Goal: Transaction & Acquisition: Subscribe to service/newsletter

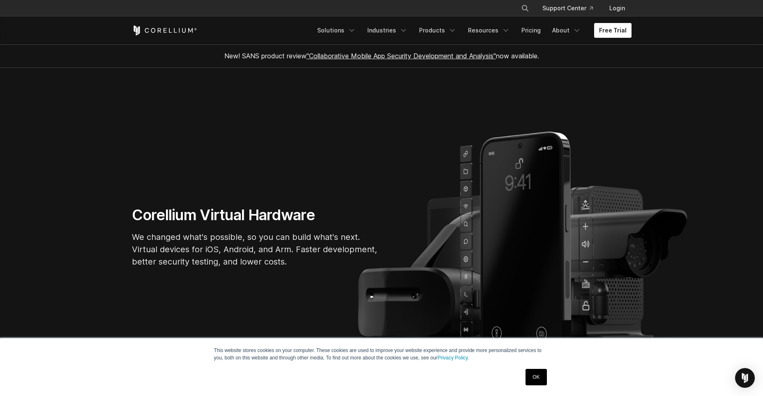
click at [609, 34] on link "Free Trial" at bounding box center [612, 30] width 37 height 15
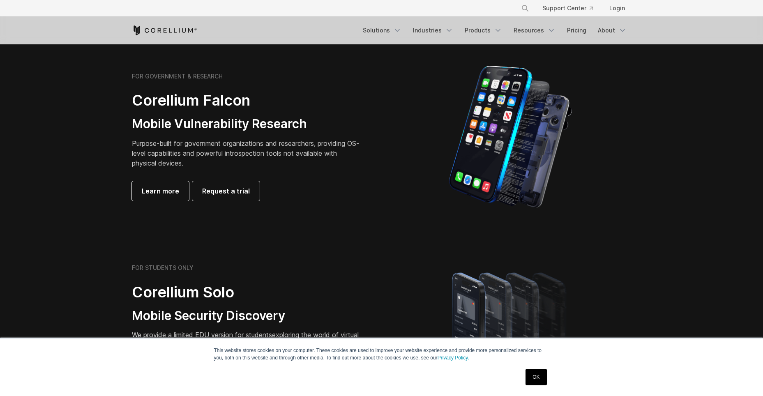
scroll to position [534, 0]
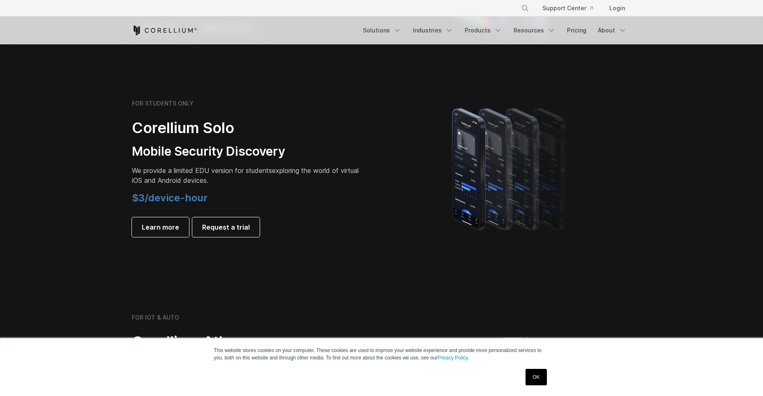
click at [537, 376] on link "OK" at bounding box center [535, 377] width 21 height 16
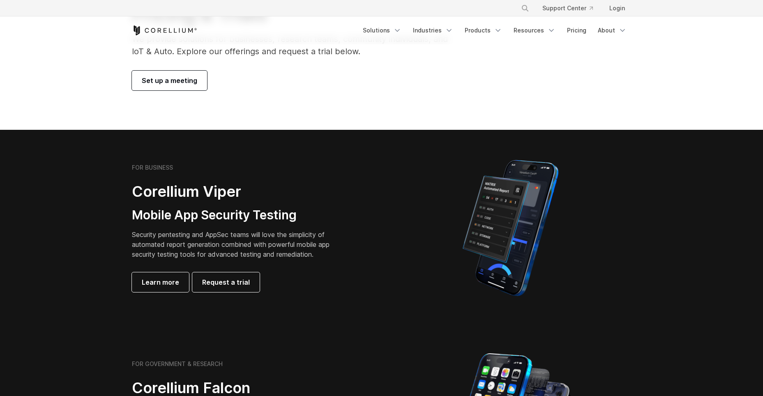
scroll to position [0, 0]
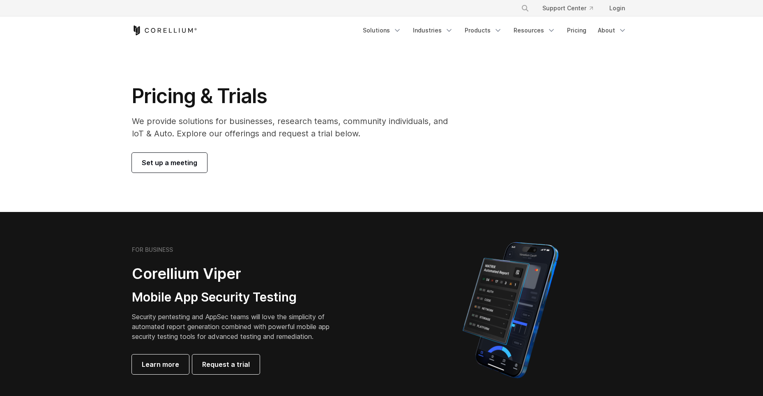
click at [180, 168] on link "Set up a meeting" at bounding box center [169, 163] width 75 height 20
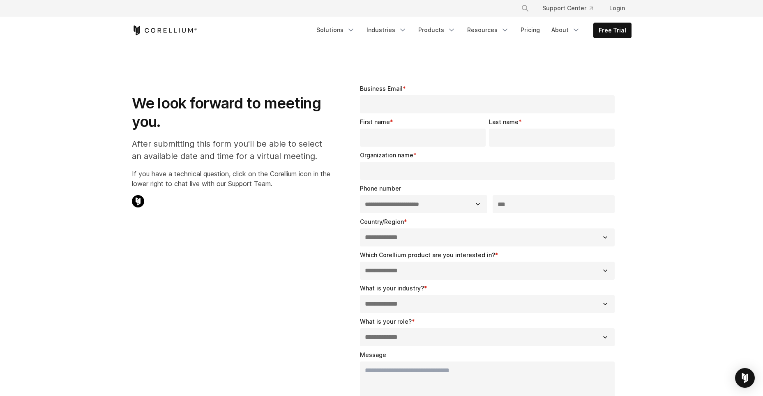
select select "**"
click at [183, 32] on icon "Corellium Home" at bounding box center [164, 30] width 65 height 10
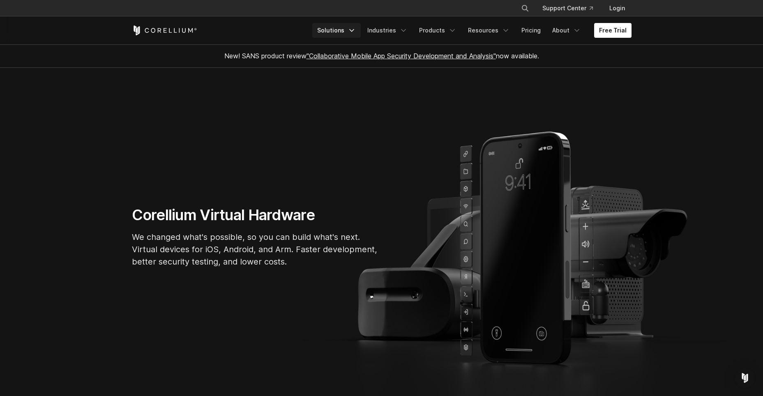
click at [356, 28] on icon "Navigation Menu" at bounding box center [351, 30] width 8 height 8
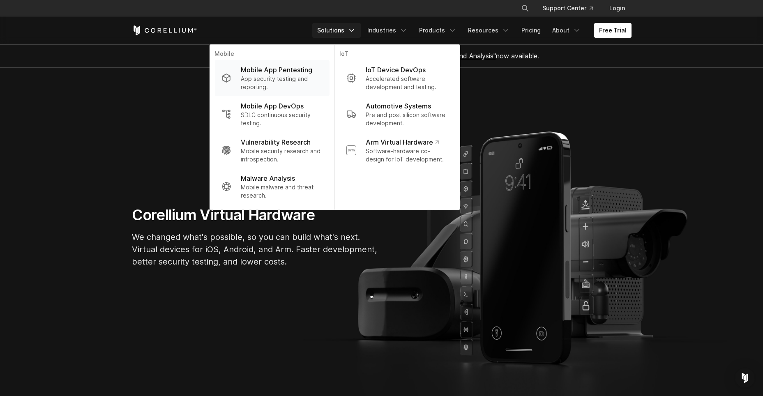
click at [287, 84] on p "App security testing and reporting." at bounding box center [282, 83] width 82 height 16
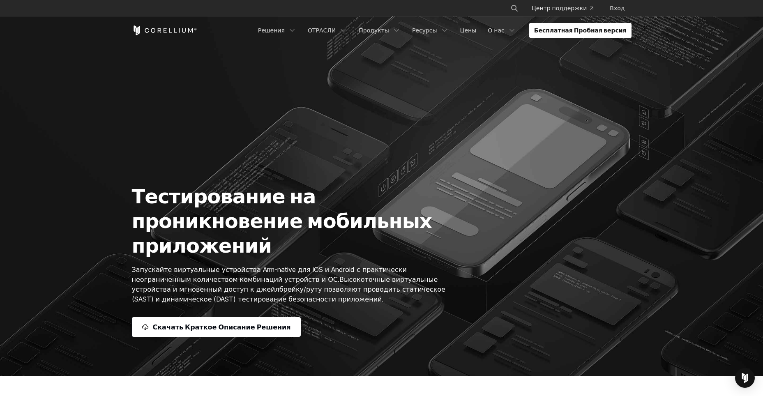
click at [569, 30] on ya-tr-span "Бесплатная Пробная версия" at bounding box center [580, 30] width 92 height 8
